Goal: Task Accomplishment & Management: Use online tool/utility

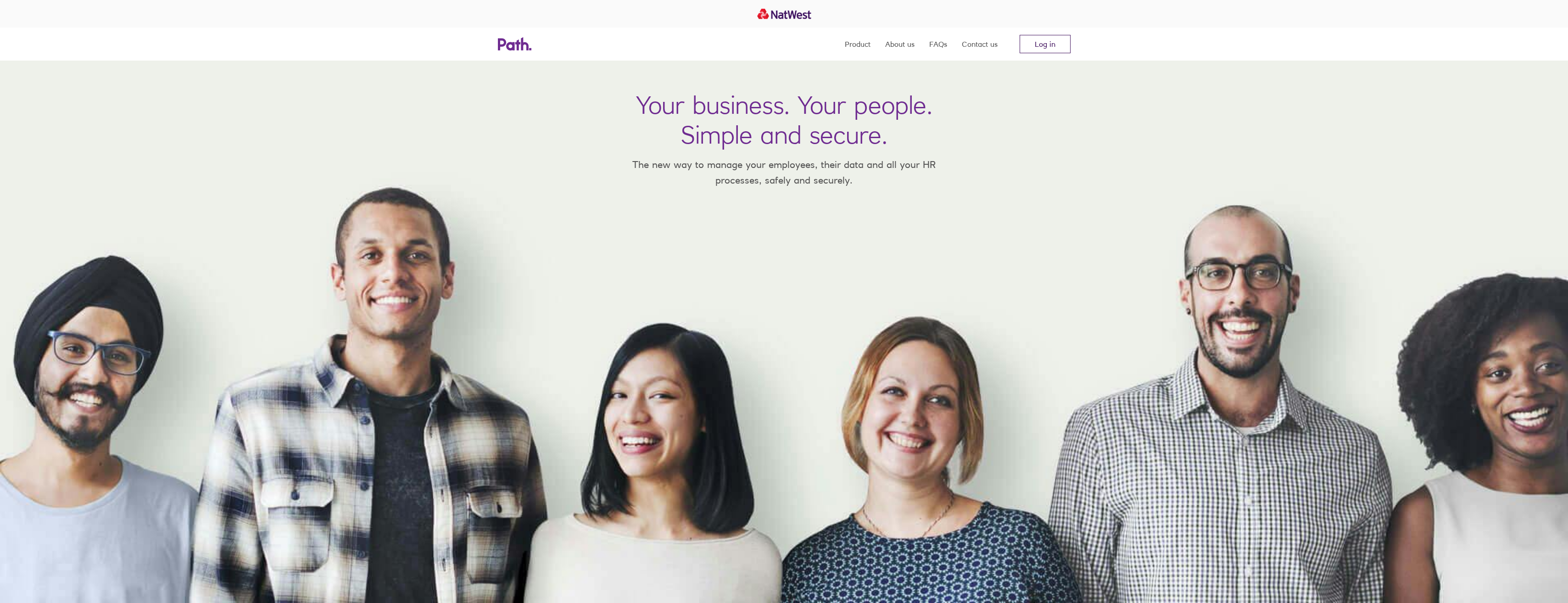
click at [1042, 51] on link "Log in" at bounding box center [1045, 44] width 51 height 18
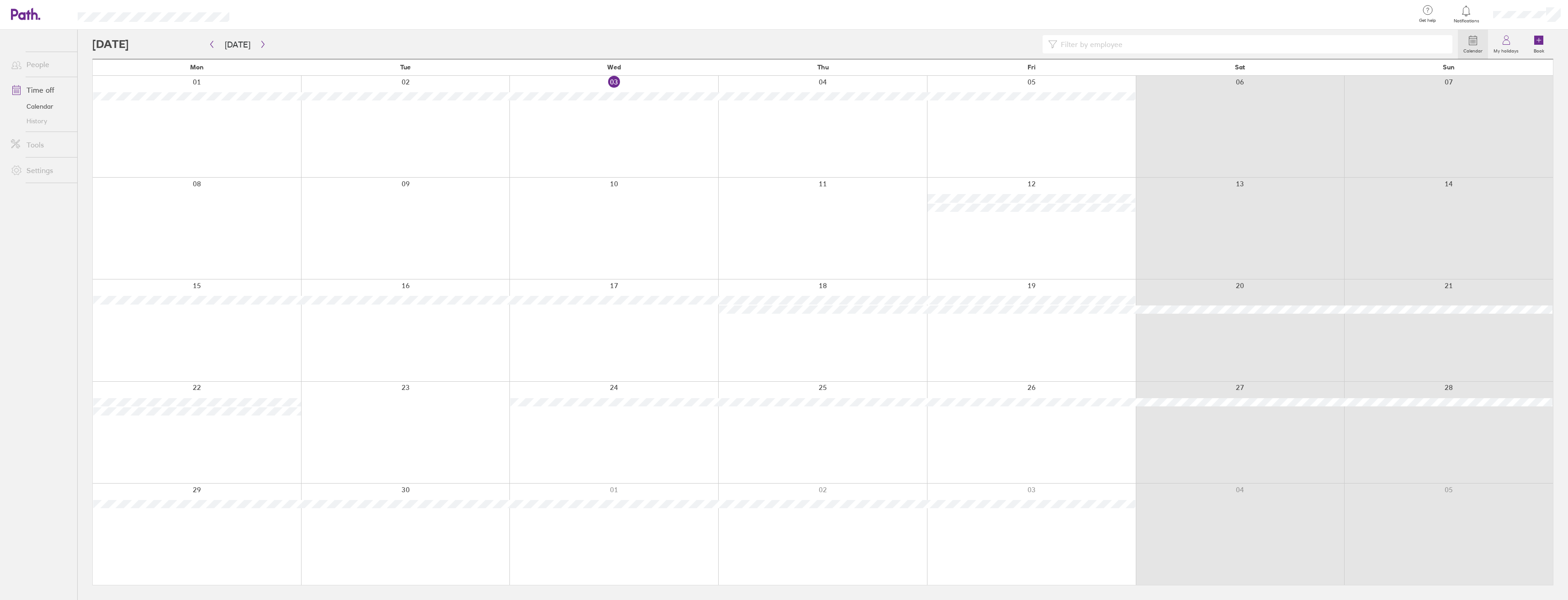
click at [1045, 83] on div at bounding box center [1031, 127] width 209 height 102
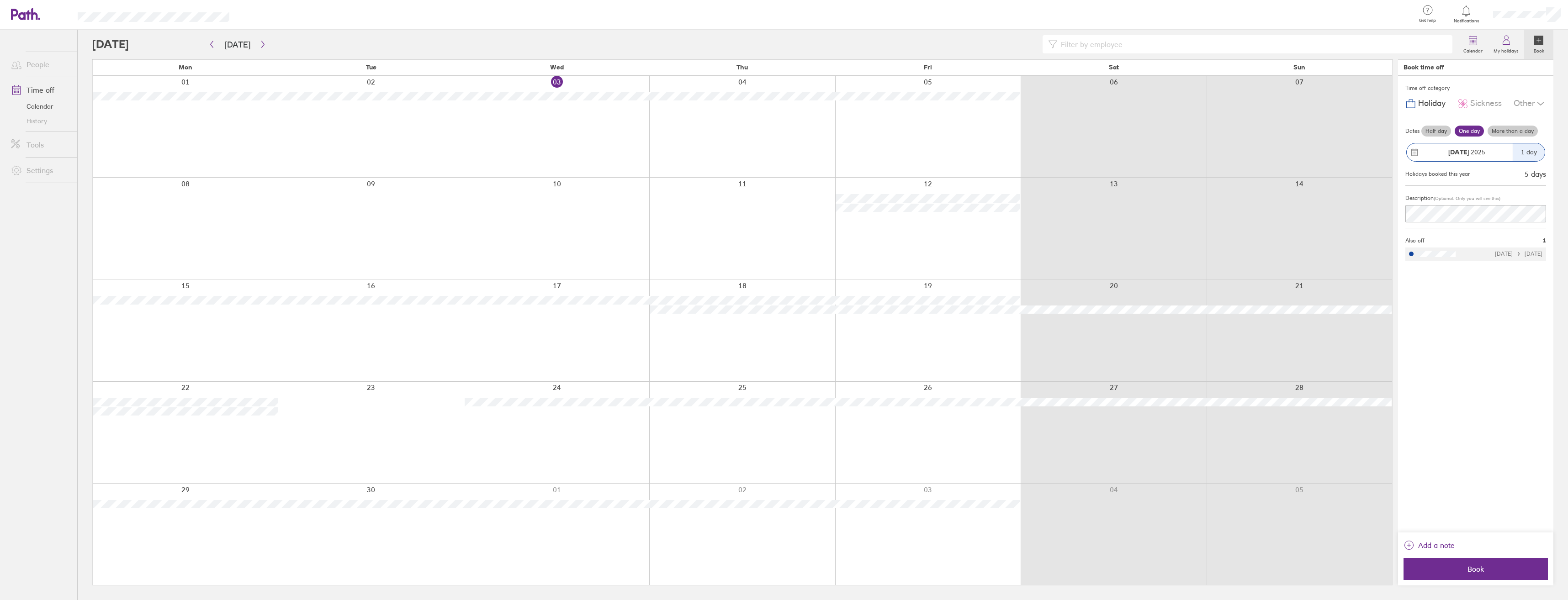
click at [1444, 214] on div "Time off category Holiday Sickness Other Dates Half day One day More than a day…" at bounding box center [1475, 304] width 155 height 457
click at [989, 131] on div at bounding box center [928, 127] width 186 height 102
